Goal: Complete Application Form: Complete application form

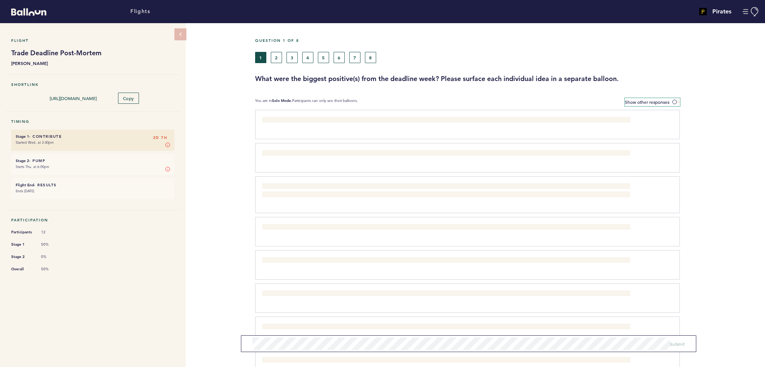
click at [647, 101] on span "Show other responses" at bounding box center [647, 102] width 44 height 6
click at [0, 0] on input "Show other responses" at bounding box center [0, 0] width 0 height 0
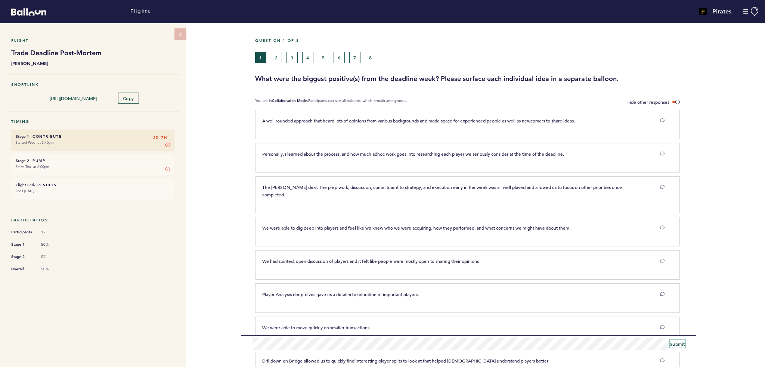
click at [679, 345] on span "Submit" at bounding box center [677, 344] width 15 height 6
click at [674, 348] on form "Submit" at bounding box center [468, 344] width 455 height 17
click at [676, 345] on span "Submit" at bounding box center [677, 344] width 15 height 6
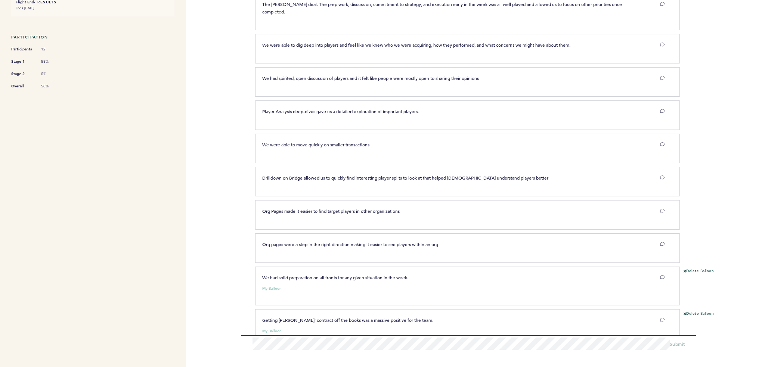
scroll to position [195, 0]
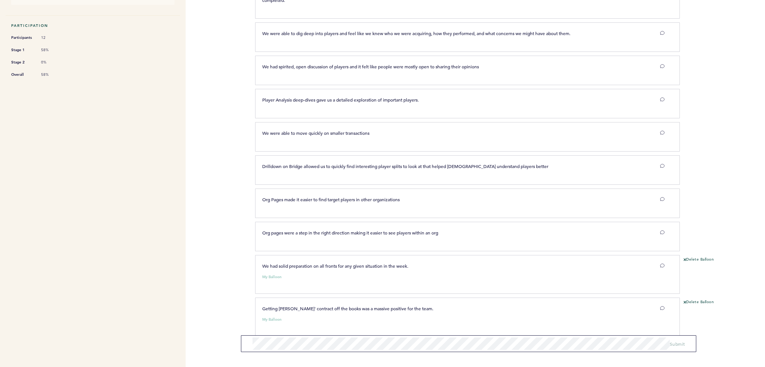
drag, startPoint x: 288, startPoint y: 267, endPoint x: 317, endPoint y: 270, distance: 29.0
click at [317, 271] on div "We had solid preparation on all fronts for any given situation in the week. My …" at bounding box center [464, 273] width 414 height 22
click at [316, 272] on div "My Balloon" at bounding box center [464, 275] width 414 height 7
drag, startPoint x: 286, startPoint y: 269, endPoint x: 301, endPoint y: 271, distance: 15.1
click at [301, 271] on div "We had solid preparation on all fronts for any given situation in the week. My …" at bounding box center [464, 273] width 414 height 22
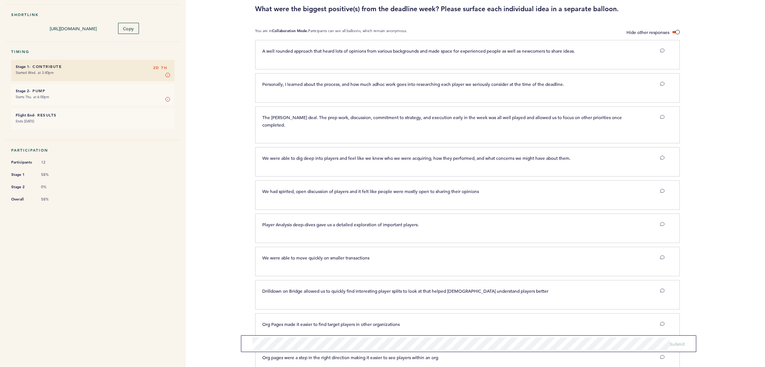
scroll to position [0, 0]
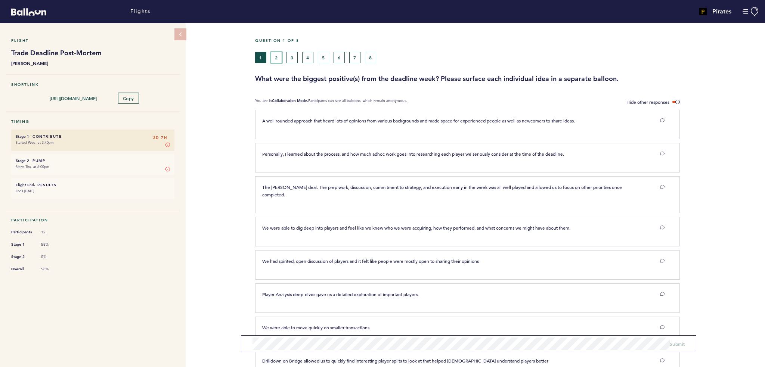
click at [272, 56] on button "2" at bounding box center [276, 57] width 11 height 11
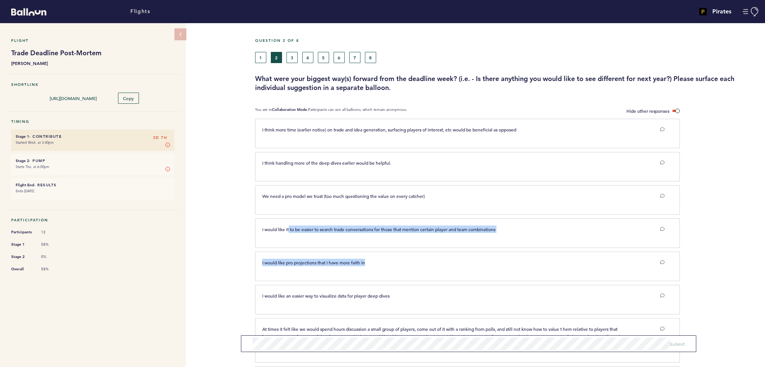
drag, startPoint x: 390, startPoint y: 257, endPoint x: 412, endPoint y: 271, distance: 26.7
click at [417, 273] on div "I would like pro projections that I have more faith in clear submit" at bounding box center [467, 267] width 425 height 30
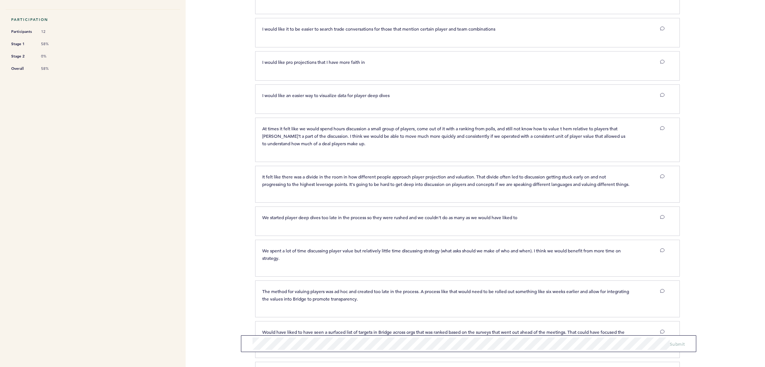
scroll to position [224, 0]
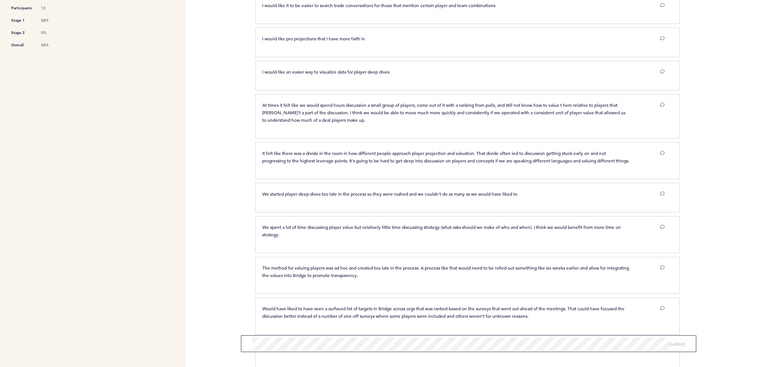
drag, startPoint x: 306, startPoint y: 170, endPoint x: 294, endPoint y: 172, distance: 11.6
click at [294, 170] on div "It felt like there was a divide in the room in how different people approach pl…" at bounding box center [464, 159] width 414 height 21
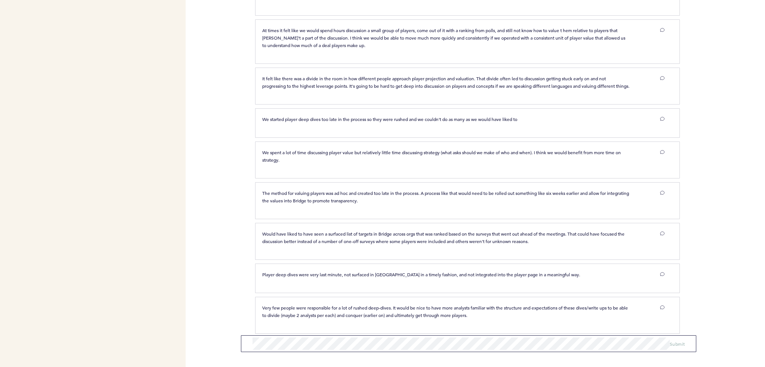
scroll to position [311, 0]
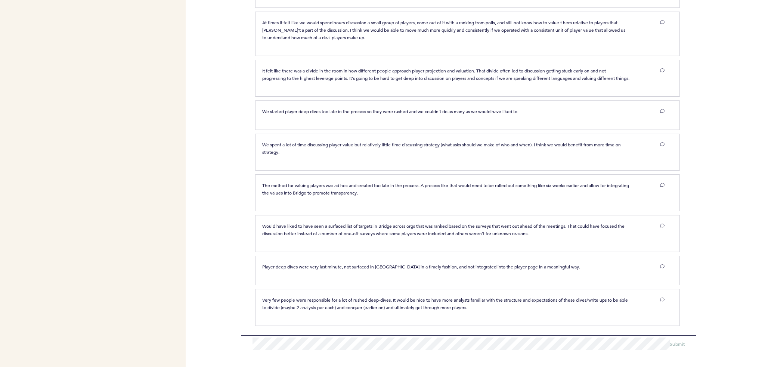
click at [237, 208] on div "Flights Pirates [PERSON_NAME][EMAIL_ADDRESS][PERSON_NAME][DOMAIN_NAME] Team Dom…" at bounding box center [382, 183] width 765 height 367
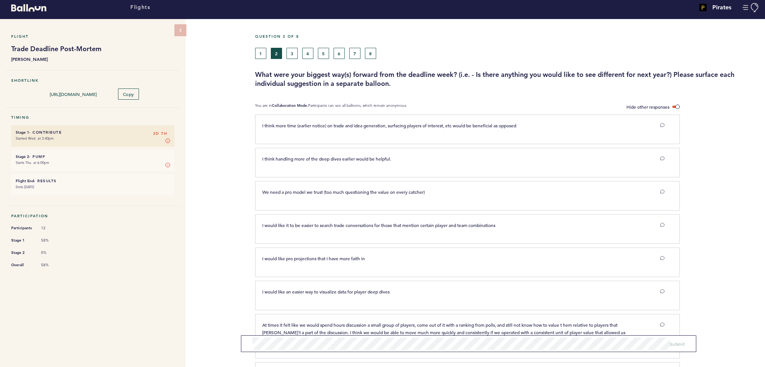
scroll to position [0, 0]
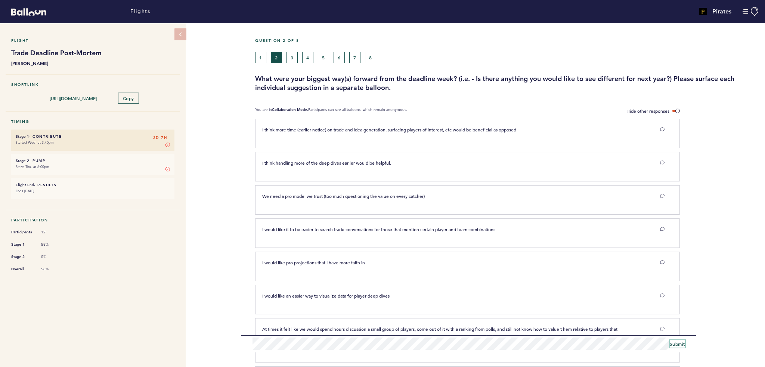
click at [677, 347] on button "Submit" at bounding box center [677, 343] width 15 height 7
click at [294, 56] on button "3" at bounding box center [292, 57] width 11 height 11
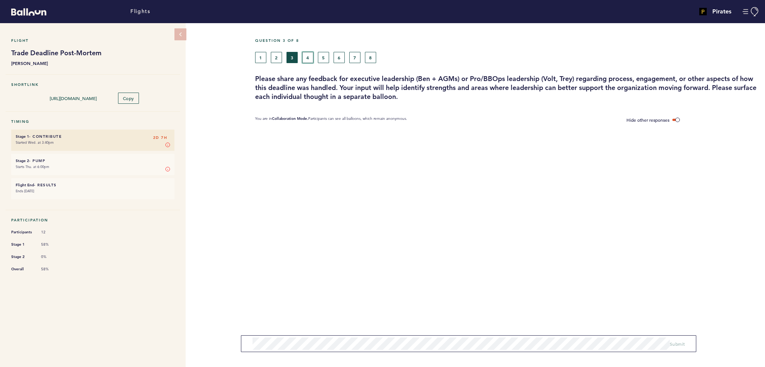
click at [308, 58] on button "4" at bounding box center [307, 57] width 11 height 11
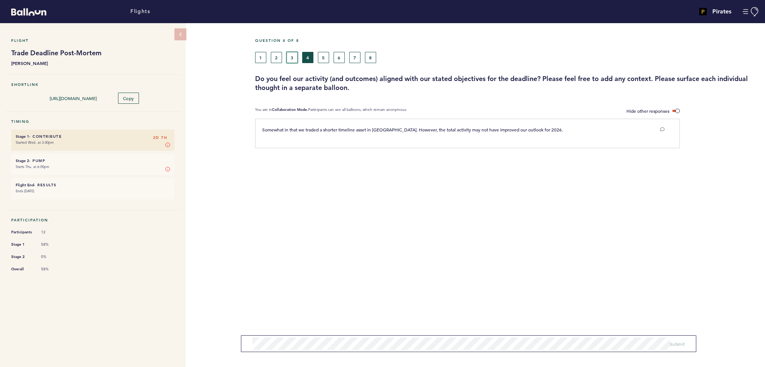
click at [294, 62] on button "3" at bounding box center [292, 57] width 11 height 11
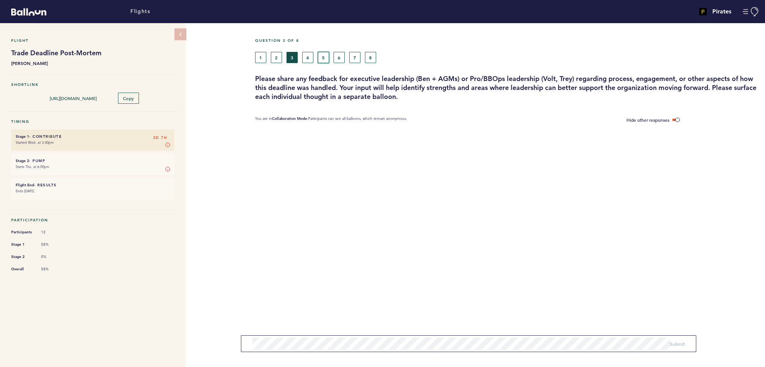
click at [324, 57] on button "5" at bounding box center [323, 57] width 11 height 11
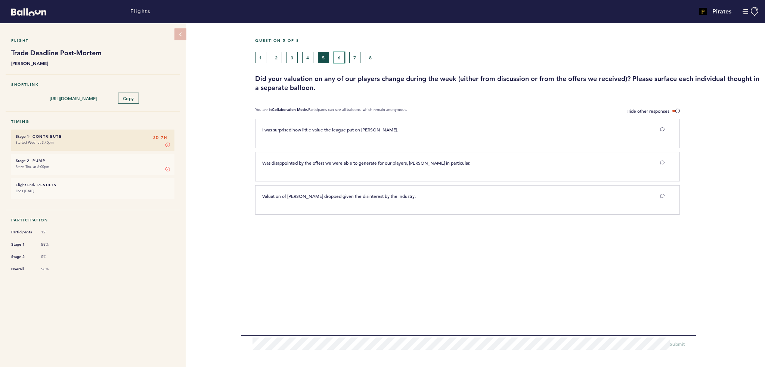
click at [342, 58] on button "6" at bounding box center [339, 57] width 11 height 11
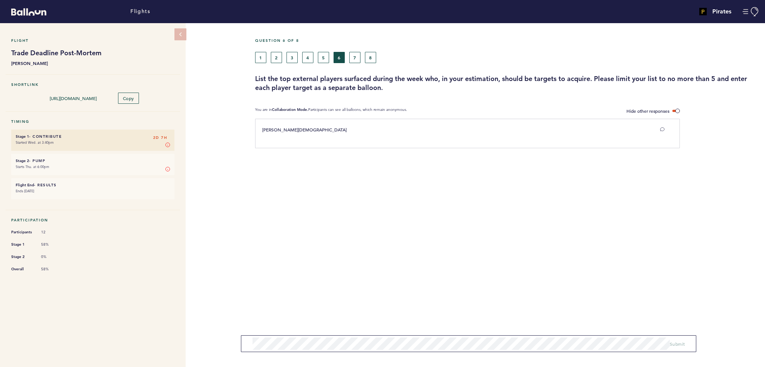
click at [345, 58] on div "1 2 3 4 5 6 7 8" at bounding box center [443, 57] width 376 height 11
click at [361, 57] on div "1 2 3 4 5 6 7 8" at bounding box center [443, 57] width 376 height 11
click at [353, 62] on button "7" at bounding box center [354, 57] width 11 height 11
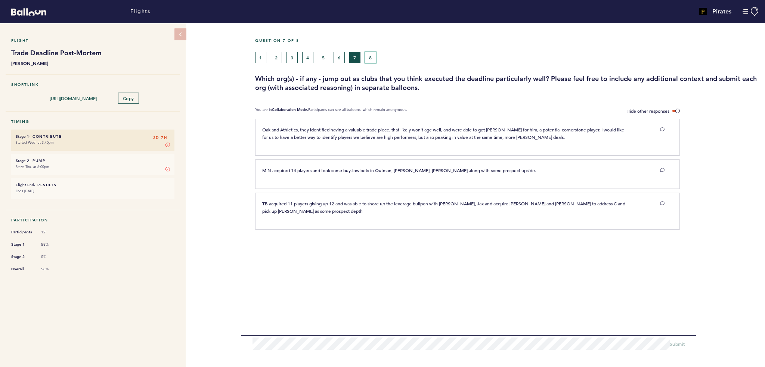
click at [374, 58] on button "8" at bounding box center [370, 57] width 11 height 11
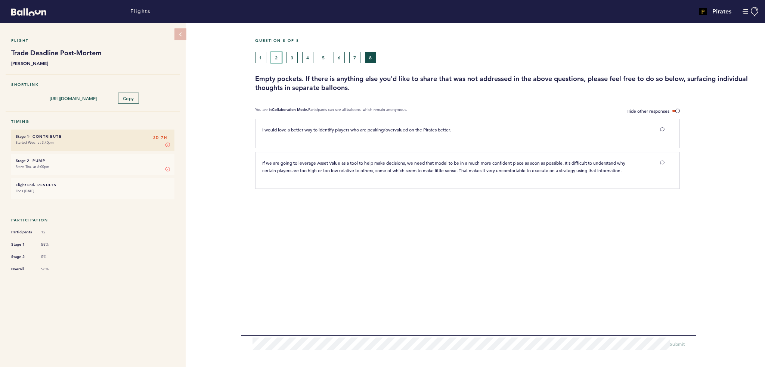
click at [276, 53] on button "2" at bounding box center [276, 57] width 11 height 11
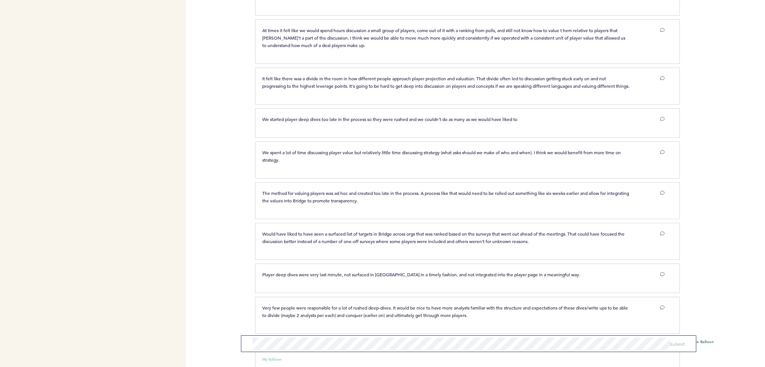
scroll to position [353, 0]
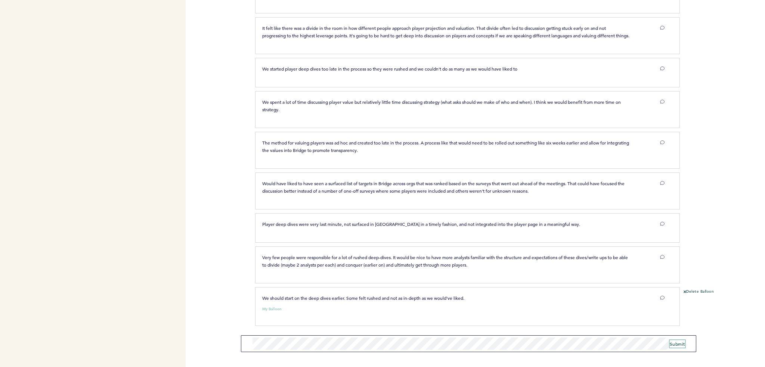
click at [679, 344] on span "Submit" at bounding box center [677, 344] width 15 height 6
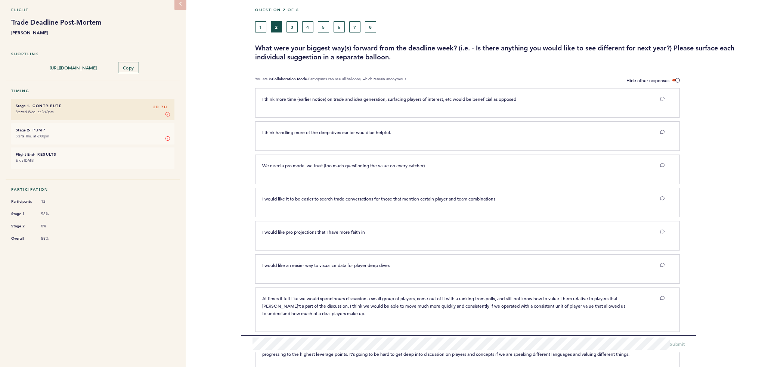
scroll to position [0, 0]
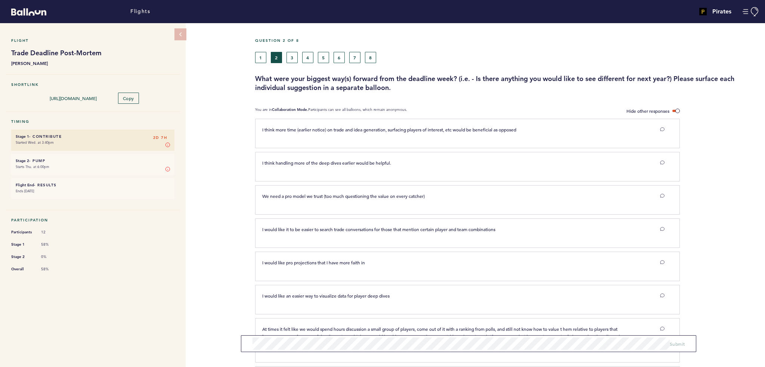
drag, startPoint x: 293, startPoint y: 50, endPoint x: 296, endPoint y: 53, distance: 4.0
click at [293, 50] on div "Question 2 of 8" at bounding box center [508, 45] width 516 height 14
click at [296, 53] on button "3" at bounding box center [292, 57] width 11 height 11
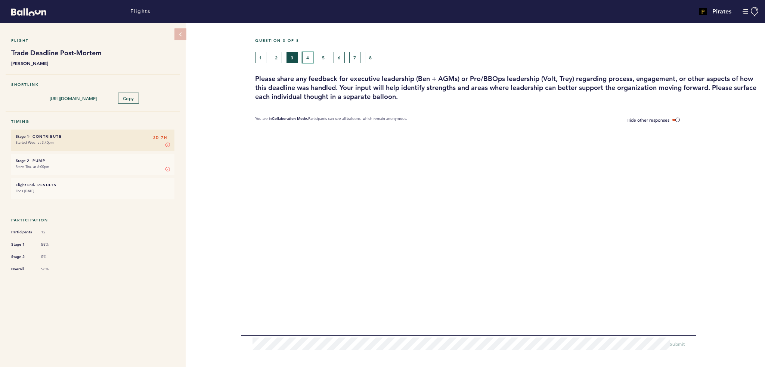
click at [310, 56] on button "4" at bounding box center [307, 57] width 11 height 11
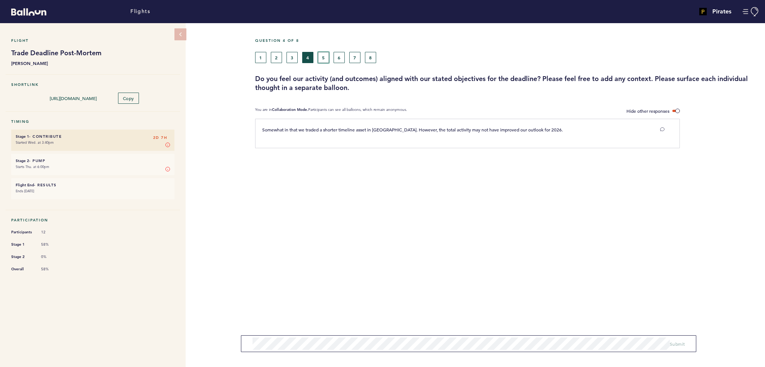
click at [325, 59] on button "5" at bounding box center [323, 57] width 11 height 11
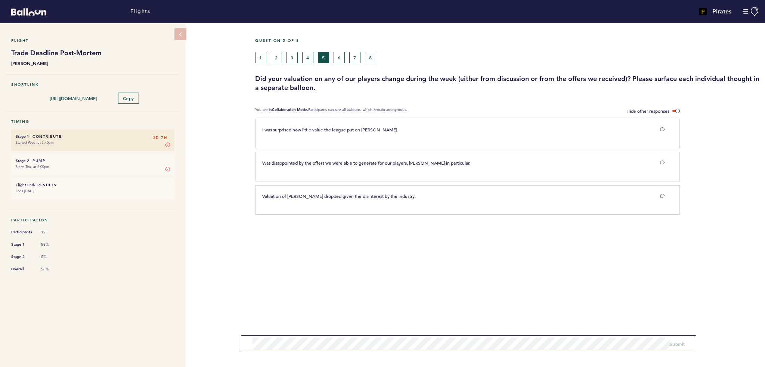
drag, startPoint x: 321, startPoint y: 92, endPoint x: 347, endPoint y: 86, distance: 26.0
click at [347, 86] on h3 "Did your valuation on any of our players change during the week (either from di…" at bounding box center [507, 83] width 504 height 18
drag, startPoint x: 391, startPoint y: 127, endPoint x: 418, endPoint y: 130, distance: 27.5
click at [418, 130] on p "I was surprised how little value the league put on [PERSON_NAME]." at bounding box center [446, 129] width 368 height 7
drag, startPoint x: 454, startPoint y: 162, endPoint x: 412, endPoint y: 166, distance: 42.4
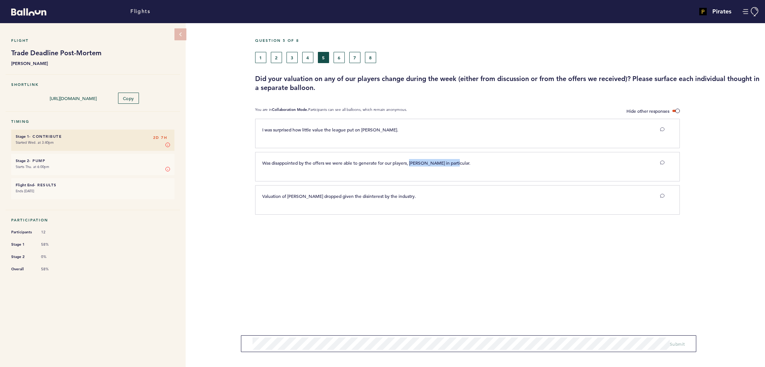
click at [412, 166] on div "Was disappointed by the offers we were able to generate for our players, [PERSO…" at bounding box center [464, 165] width 414 height 13
click at [342, 58] on button "6" at bounding box center [339, 57] width 11 height 11
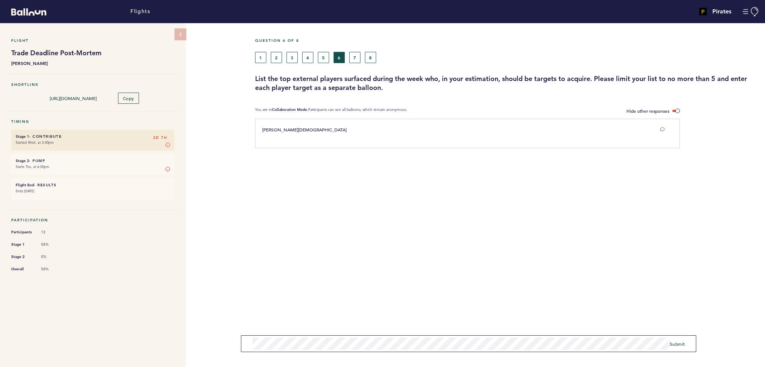
click at [241, 345] on form "Submit" at bounding box center [468, 344] width 455 height 17
click at [679, 110] on span at bounding box center [676, 111] width 7 height 2
click at [0, 0] on input "Hide other responses" at bounding box center [0, 0] width 0 height 0
click at [240, 351] on div "Flight Trade Deadline Post-Mortem [PERSON_NAME] Shortlink [URL][DOMAIN_NAME] Co…" at bounding box center [382, 195] width 765 height 344
click at [668, 110] on span "Show other responses" at bounding box center [647, 111] width 44 height 6
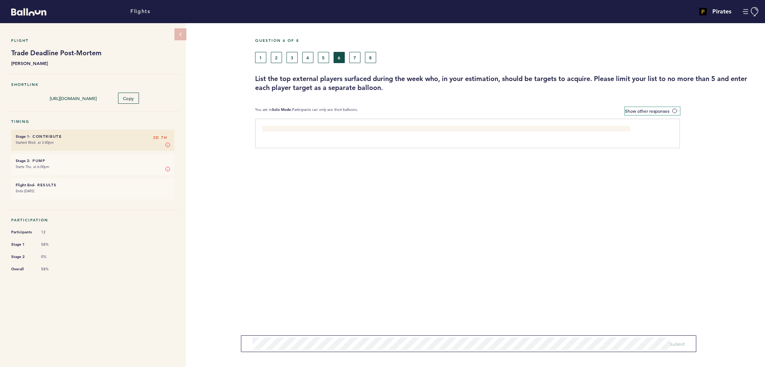
click at [0, 0] on input "Show other responses" at bounding box center [0, 0] width 0 height 0
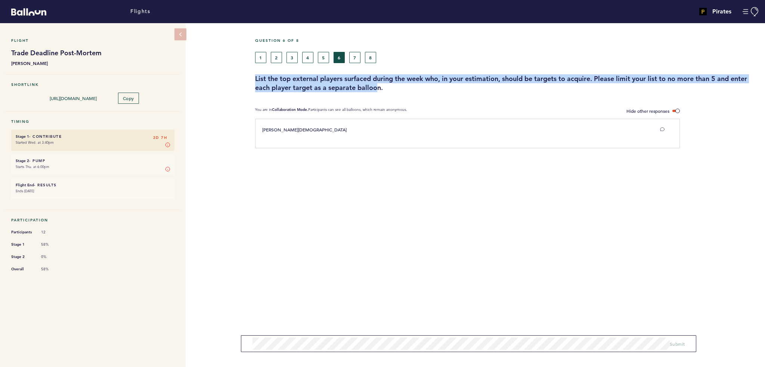
drag, startPoint x: 256, startPoint y: 76, endPoint x: 379, endPoint y: 91, distance: 124.6
click at [379, 91] on h3 "List the top external players surfaced during the week who, in your estimation,…" at bounding box center [507, 83] width 504 height 18
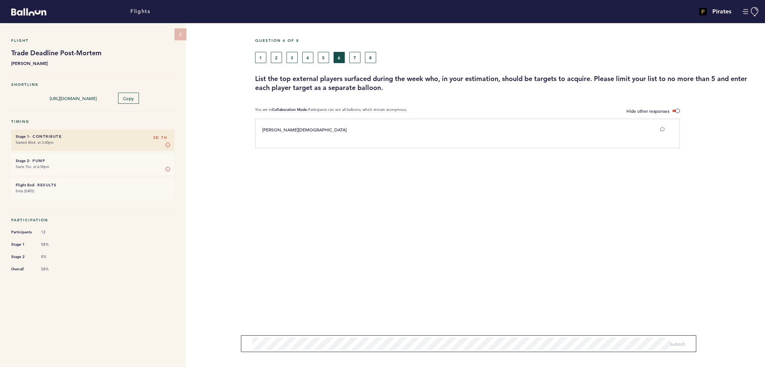
click at [386, 89] on h3 "List the top external players surfaced during the week who, in your estimation,…" at bounding box center [507, 83] width 504 height 18
click at [750, 11] on button "Manage Account" at bounding box center [751, 11] width 17 height 9
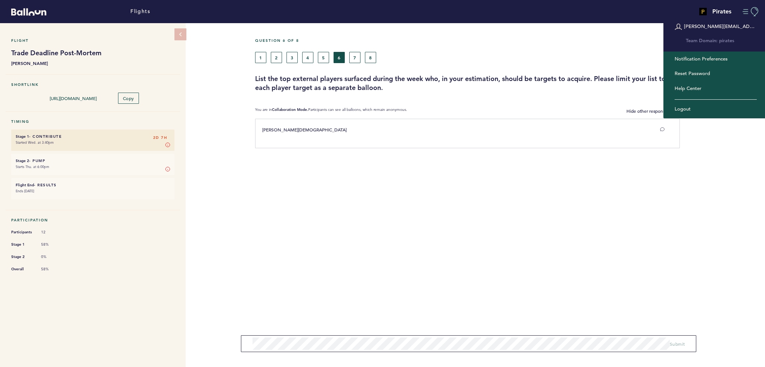
click at [746, 13] on button "Manage Account" at bounding box center [751, 11] width 17 height 9
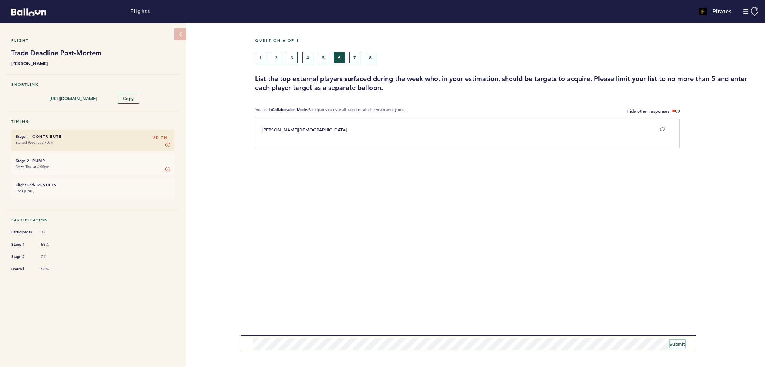
click at [683, 346] on span "Submit" at bounding box center [677, 344] width 15 height 6
click at [358, 351] on form "Submit" at bounding box center [468, 344] width 455 height 17
click at [682, 342] on span "Submit" at bounding box center [677, 344] width 15 height 6
drag, startPoint x: 241, startPoint y: 345, endPoint x: 289, endPoint y: 353, distance: 48.5
click at [288, 354] on div "Flight Trade Deadline Post-Mortem [PERSON_NAME] Shortlink [URL][DOMAIN_NAME] Co…" at bounding box center [382, 195] width 765 height 344
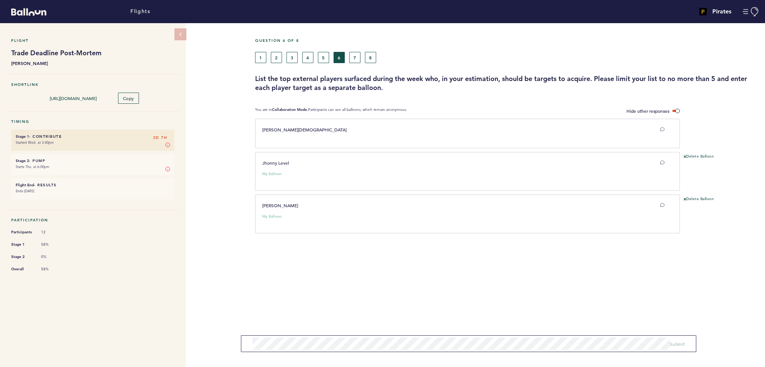
click at [261, 312] on div "Question 6 of 8 1 2 3 4 5 6 7 8 List the top external players surfaced during t…" at bounding box center [510, 195] width 510 height 344
click at [245, 348] on form "Submit" at bounding box center [468, 344] width 455 height 17
click at [243, 344] on form "Submit" at bounding box center [468, 344] width 455 height 17
click at [677, 343] on span "Submit" at bounding box center [677, 344] width 15 height 6
click at [674, 111] on span at bounding box center [676, 111] width 7 height 2
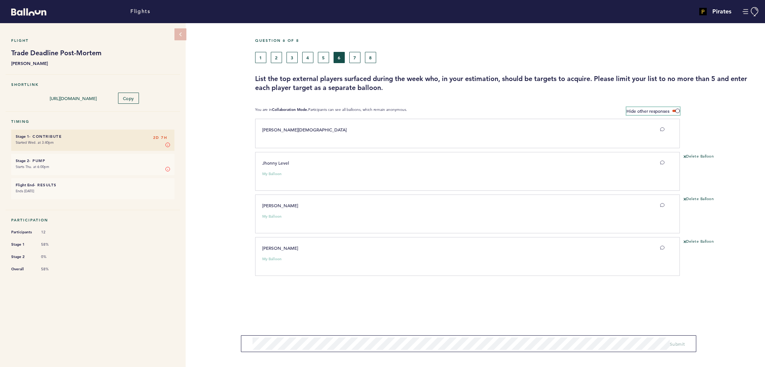
click at [0, 0] on input "Hide other responses" at bounding box center [0, 0] width 0 height 0
click at [675, 111] on span at bounding box center [676, 111] width 7 height 2
click at [0, 0] on input "Show other responses" at bounding box center [0, 0] width 0 height 0
click at [679, 346] on span "Submit" at bounding box center [677, 344] width 15 height 6
drag, startPoint x: 347, startPoint y: 56, endPoint x: 351, endPoint y: 56, distance: 4.2
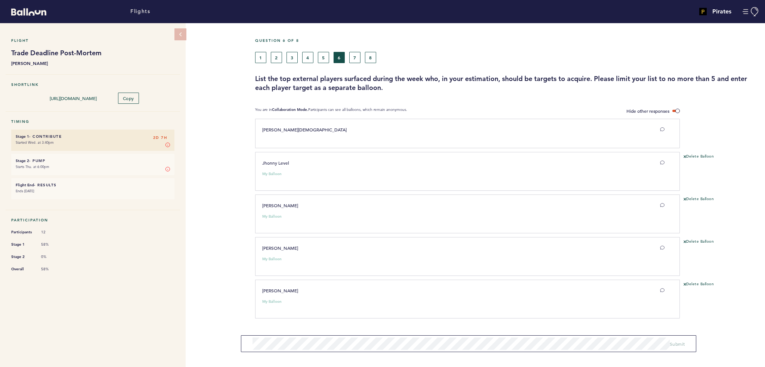
click at [347, 56] on div "1 2 3 4 5 6 7 8" at bounding box center [443, 57] width 376 height 11
click at [358, 58] on button "7" at bounding box center [354, 57] width 11 height 11
